Goal: Transaction & Acquisition: Obtain resource

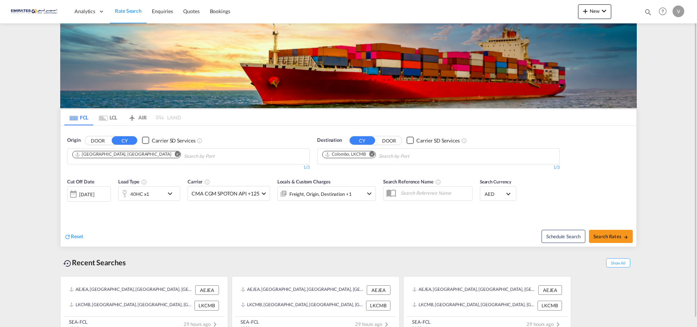
click at [148, 195] on div "40HC x1" at bounding box center [139, 194] width 19 height 10
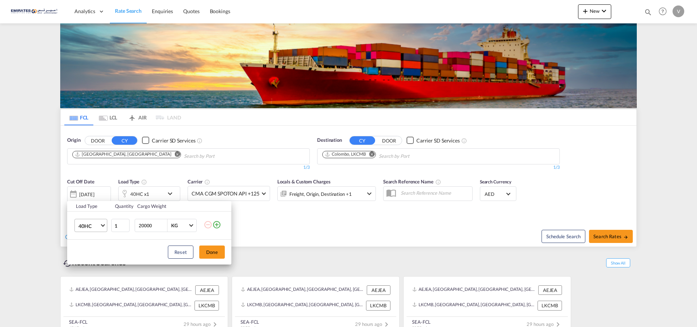
click at [98, 222] on md-select-value "40HC" at bounding box center [92, 225] width 29 height 12
click at [86, 191] on div "20GP" at bounding box center [85, 190] width 13 height 7
click at [215, 255] on button "Done" at bounding box center [212, 251] width 26 height 13
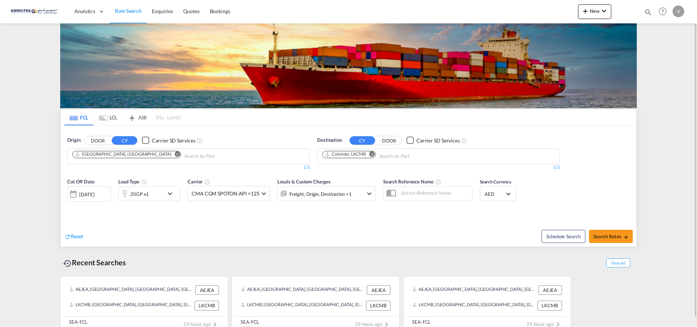
click at [372, 155] on md-icon "Remove" at bounding box center [372, 153] width 5 height 5
click at [327, 163] on body "Analytics Dashboard Rate Search Enquiries Quotes Bookings" at bounding box center [348, 163] width 697 height 327
drag, startPoint x: 328, startPoint y: 161, endPoint x: 333, endPoint y: 155, distance: 8.0
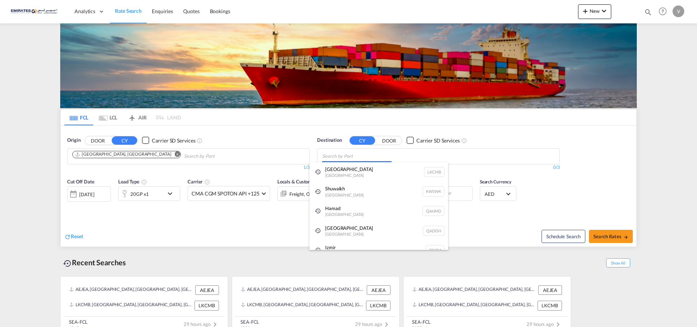
click at [334, 155] on body "Analytics Dashboard Rate Search Enquiries Quotes Bookings" at bounding box center [348, 163] width 697 height 327
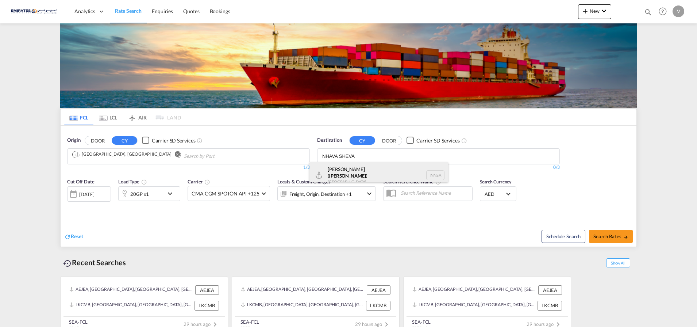
type input "NHAVA SHEVA"
click at [341, 174] on div "[PERSON_NAME] ( [GEOGRAPHIC_DATA] ) [GEOGRAPHIC_DATA] [GEOGRAPHIC_DATA]" at bounding box center [379, 175] width 139 height 26
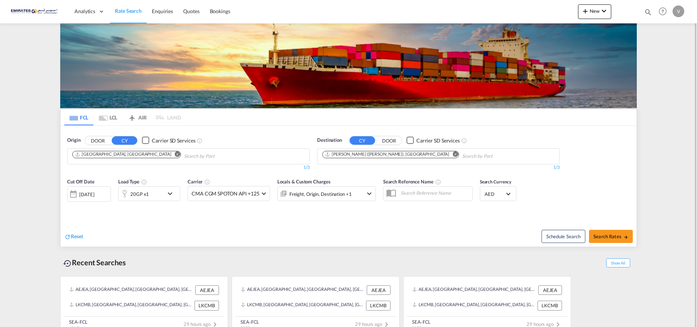
scroll to position [9, 0]
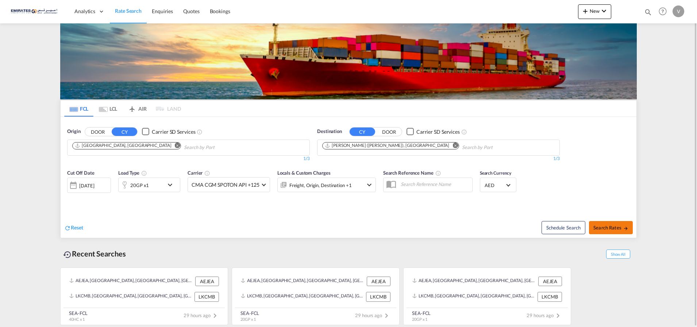
click at [620, 225] on span "Search Rates" at bounding box center [611, 228] width 35 height 6
type input "AEJEA to INNSA / [DATE]"
